Goal: Information Seeking & Learning: Learn about a topic

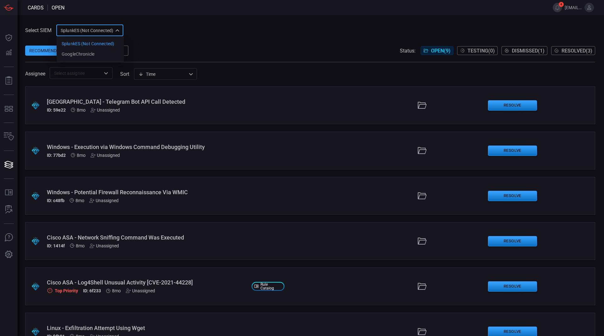
click at [94, 33] on div "SplunkES (Not Connected) 6db9f04e-5835-43fe-a495-9065afc2cef4 SplunkES (Not Con…" at bounding box center [89, 31] width 67 height 12
click at [97, 51] on li "GoogleChronicle" at bounding box center [90, 54] width 67 height 10
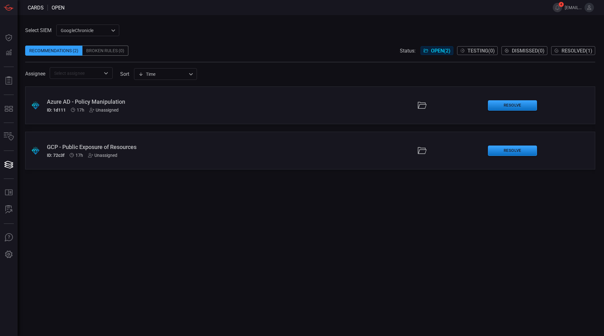
click at [137, 157] on div "ID: 72c3f 17h Unassigned" at bounding box center [147, 155] width 200 height 5
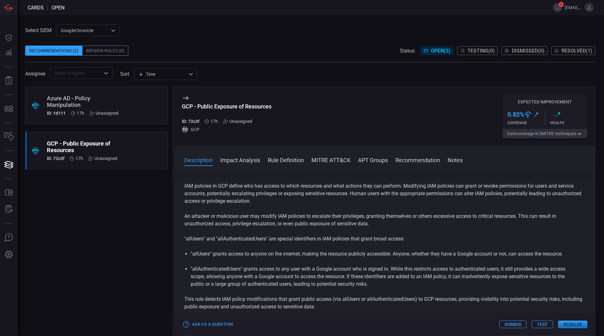
scroll to position [27, 0]
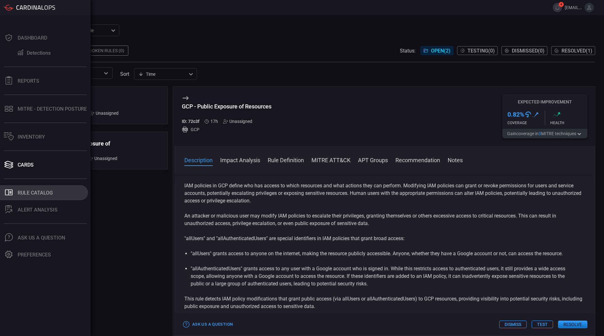
click at [12, 192] on icon at bounding box center [9, 193] width 8 height 6
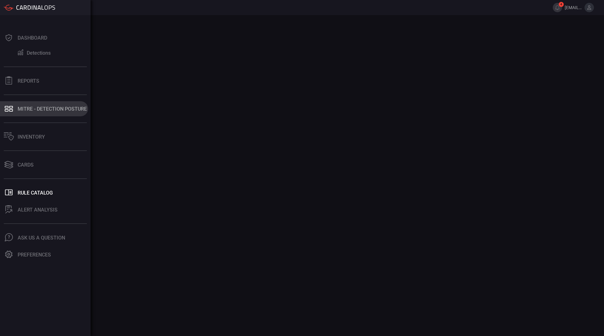
click at [12, 110] on icon at bounding box center [9, 108] width 10 height 9
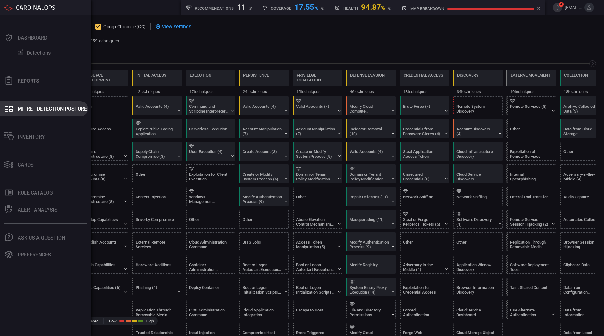
scroll to position [0, 82]
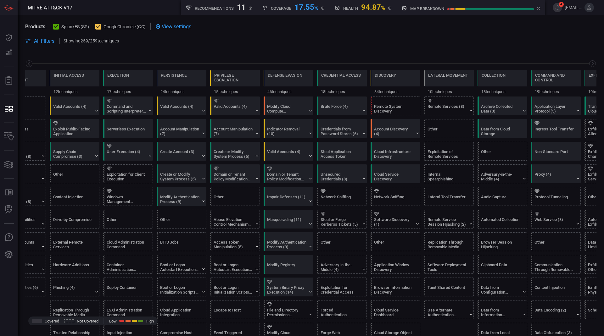
click at [72, 24] on span "SplunkES (SP)" at bounding box center [75, 26] width 28 height 5
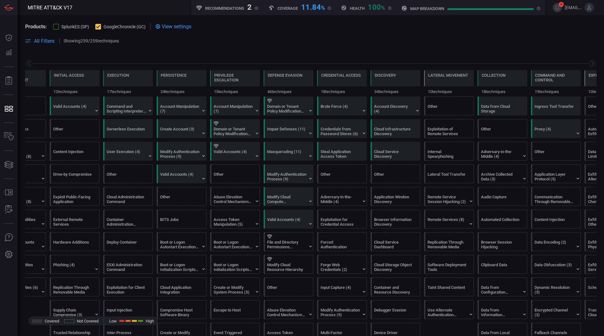
click at [74, 27] on span "SplunkES (SP)" at bounding box center [75, 26] width 28 height 5
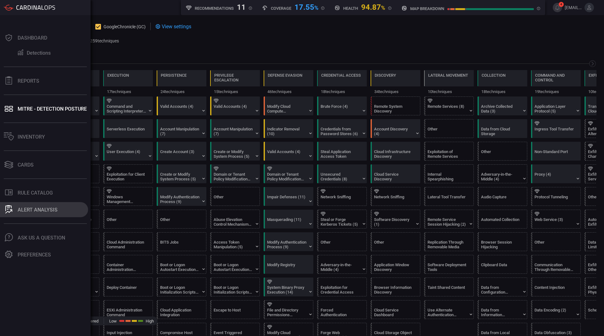
click at [14, 210] on button "ALERT ANALYSIS" at bounding box center [44, 209] width 88 height 15
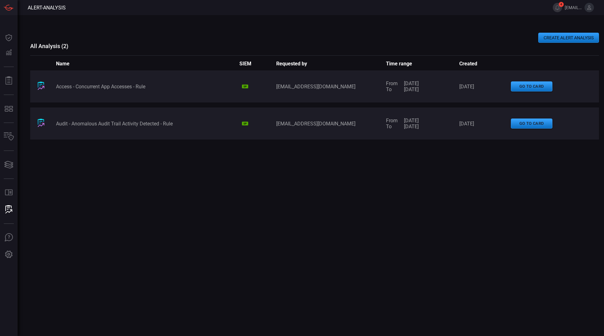
type button "/alert-analysis"
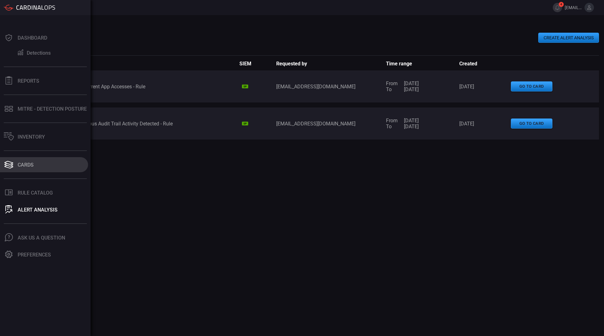
click at [20, 161] on button "Cards" at bounding box center [44, 164] width 88 height 15
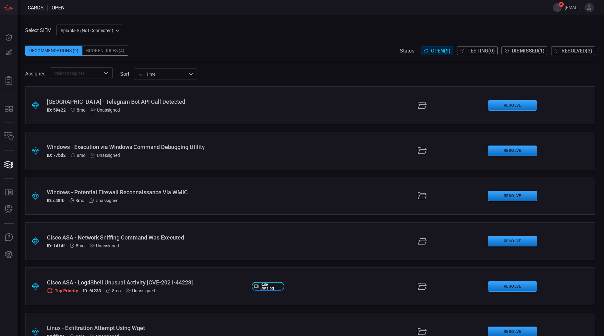
click at [102, 27] on div "SplunkES (Not Connected) 6db9f04e-5835-43fe-a495-9065afc2cef4 ​" at bounding box center [89, 31] width 67 height 12
click at [103, 55] on li "GoogleChronicle" at bounding box center [90, 54] width 67 height 10
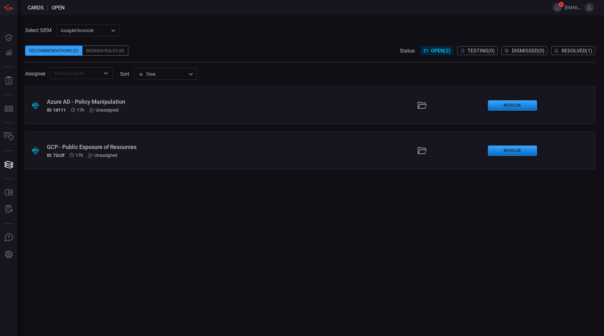
click at [565, 52] on span "Resolved ( 1 )" at bounding box center [576, 51] width 31 height 6
